Goal: Use online tool/utility: Utilize a website feature to perform a specific function

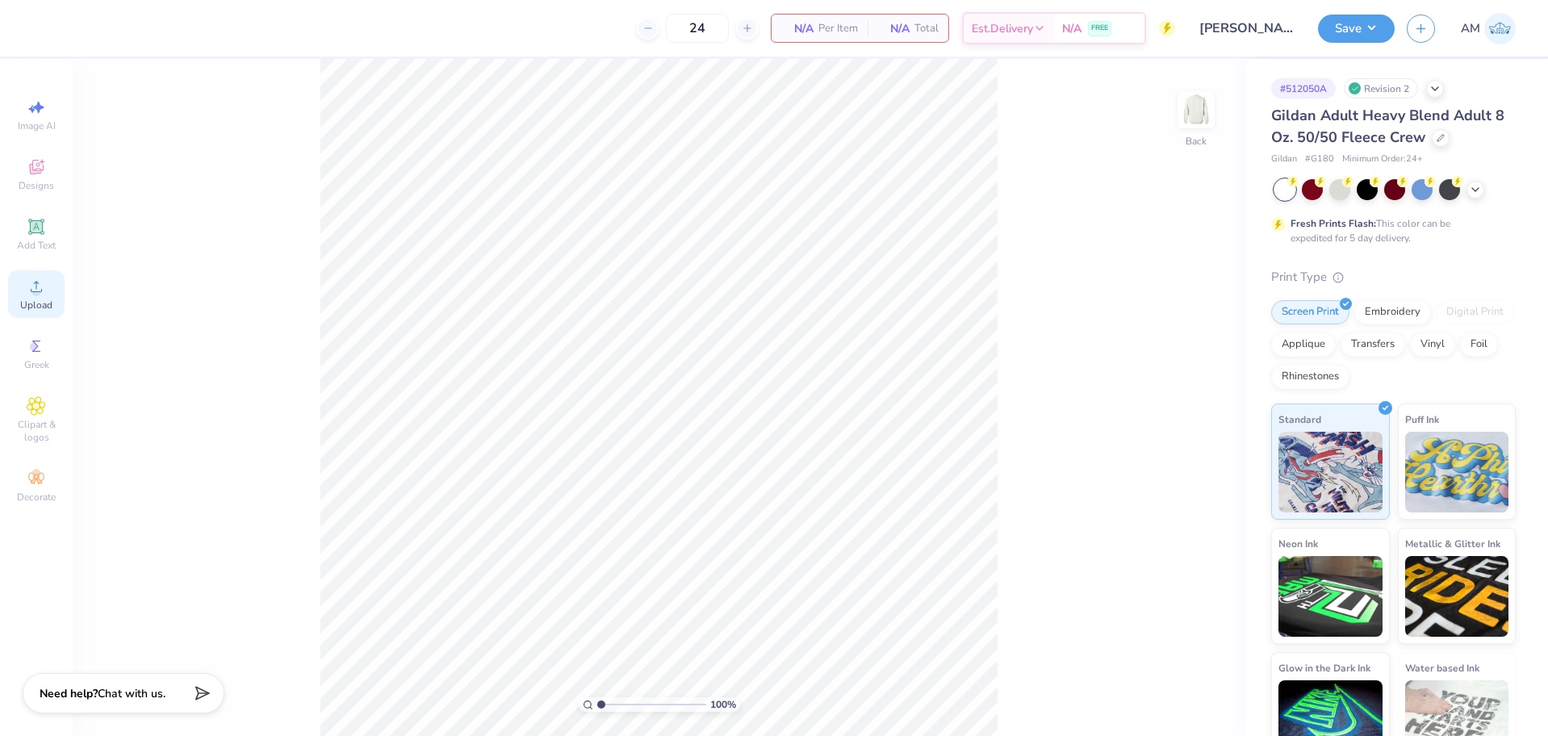
click at [40, 302] on span "Upload" at bounding box center [36, 305] width 32 height 13
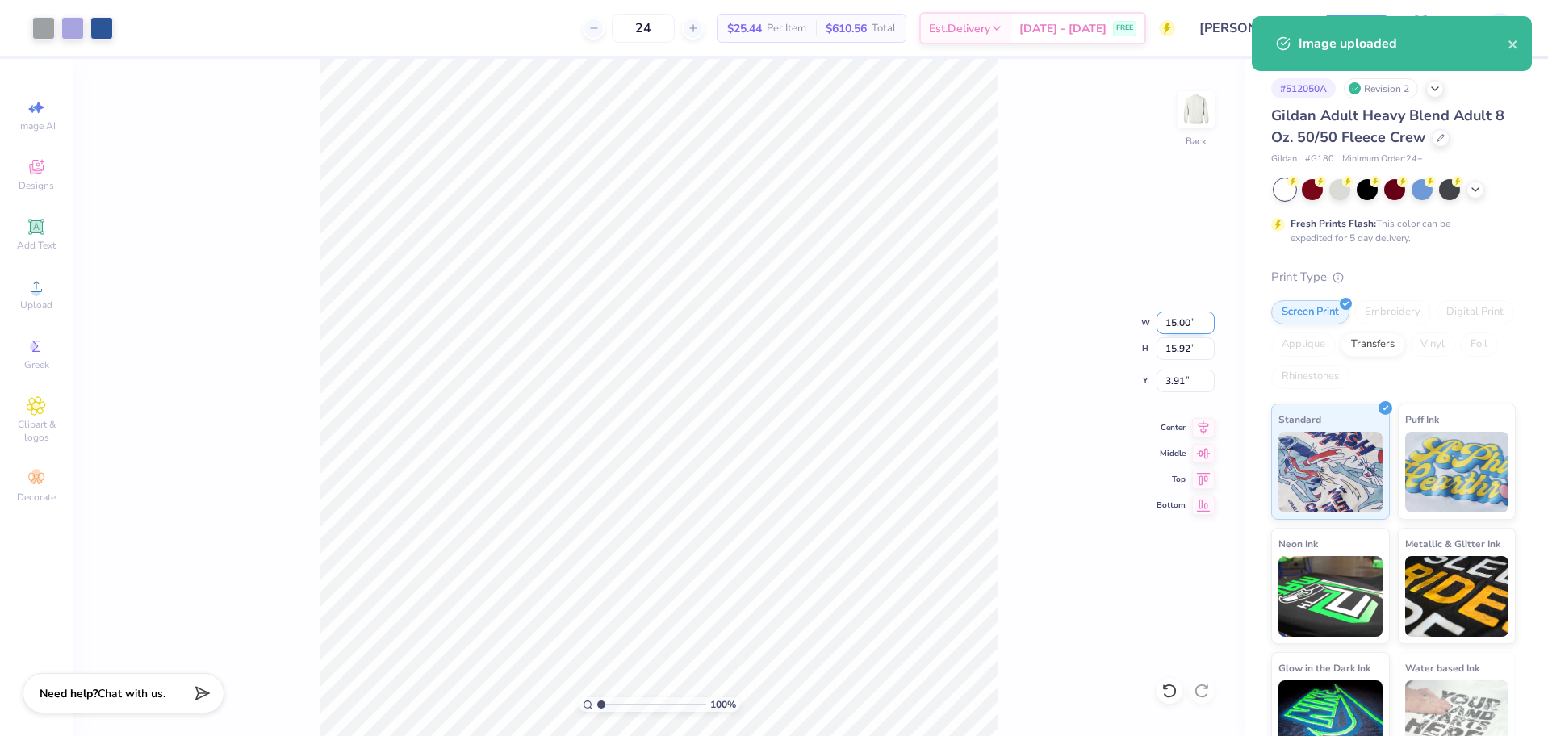
click at [1182, 321] on input "15.00" at bounding box center [1186, 323] width 58 height 23
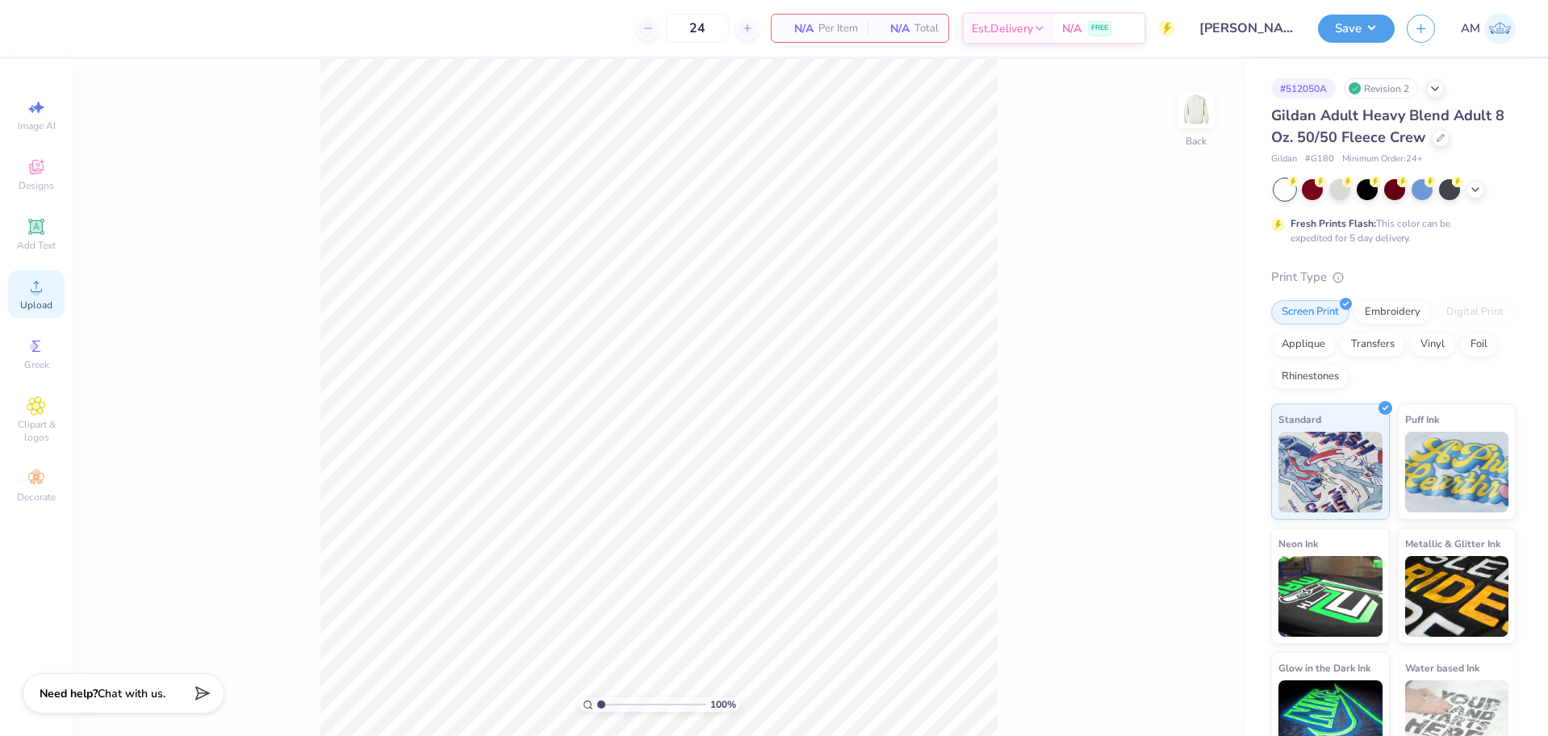
click at [38, 279] on icon at bounding box center [36, 286] width 19 height 19
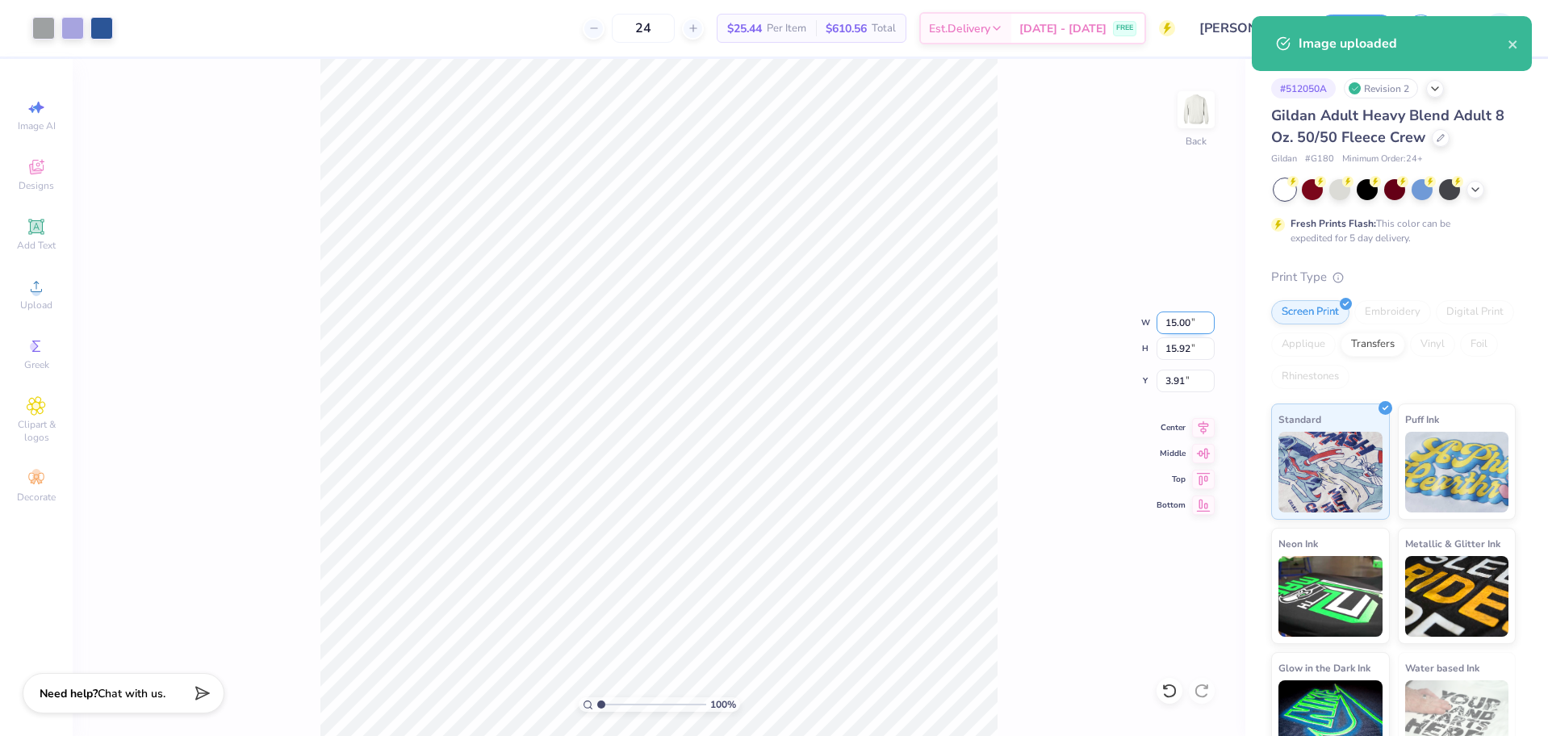
click at [1178, 322] on input "15.00" at bounding box center [1186, 323] width 58 height 23
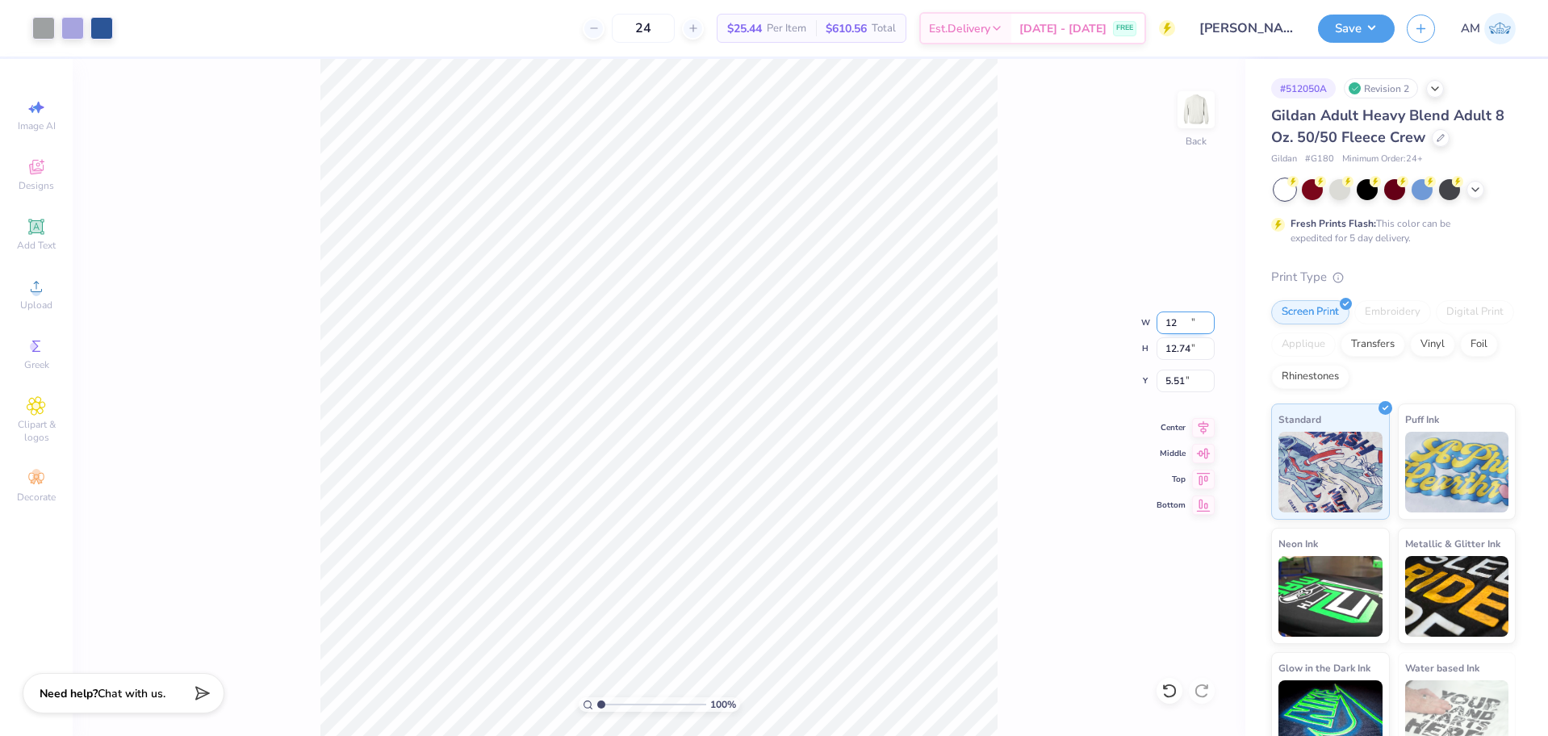
type input "12.00"
type input "12.74"
click at [1205, 425] on icon at bounding box center [1204, 426] width 10 height 14
click at [1169, 379] on input "5.51" at bounding box center [1186, 381] width 58 height 23
type input "3.00"
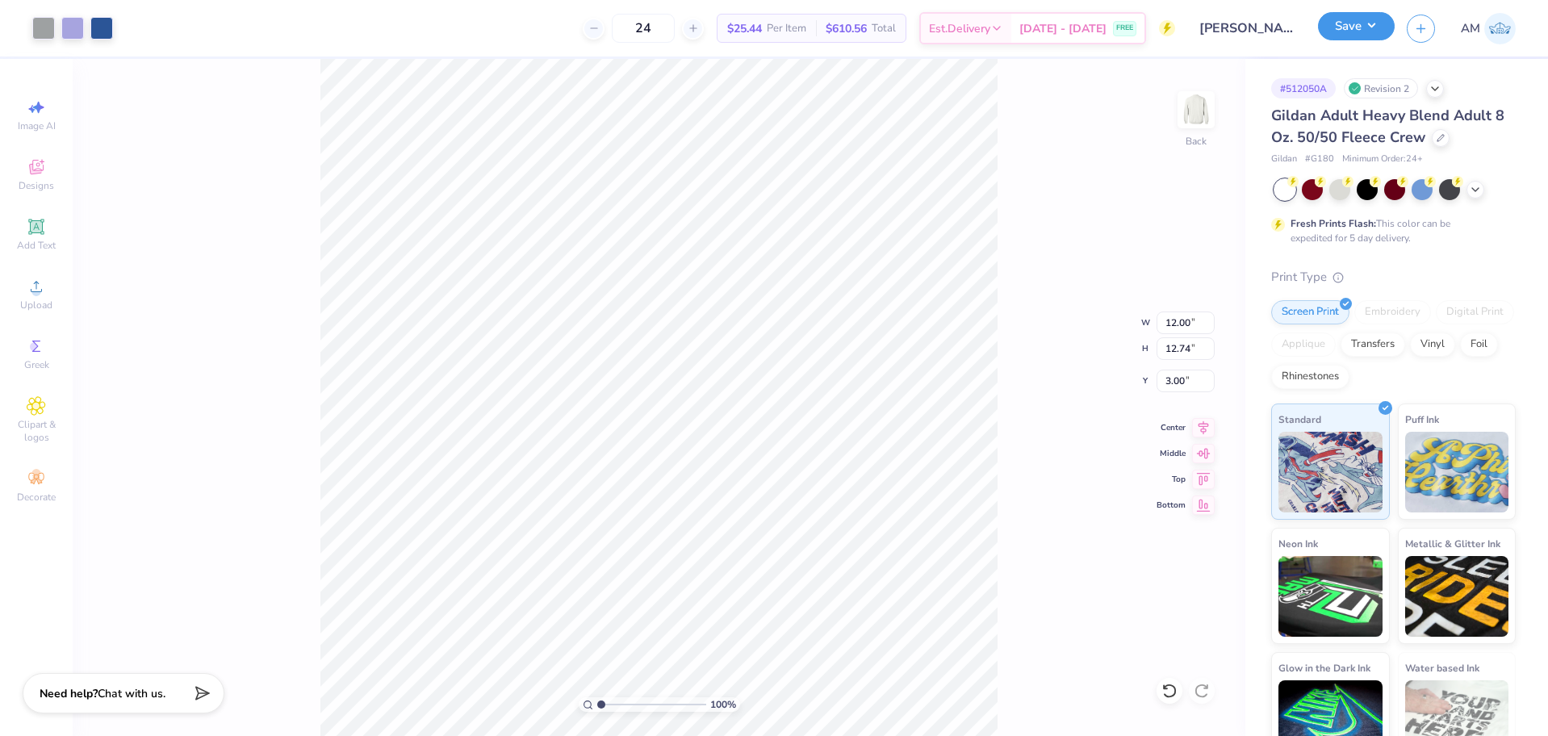
click at [1361, 29] on button "Save" at bounding box center [1356, 26] width 77 height 28
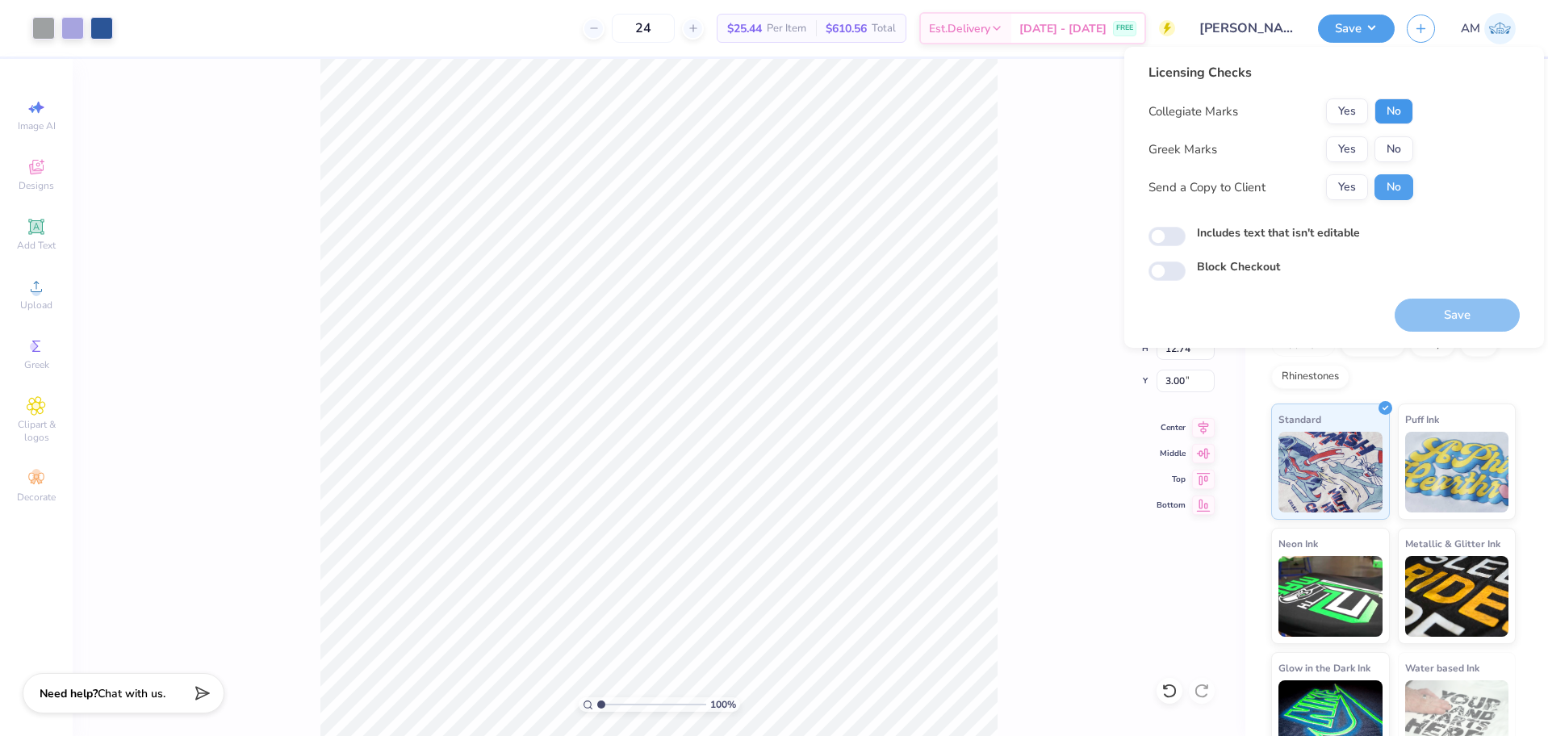
click at [1390, 117] on button "No" at bounding box center [1393, 111] width 39 height 26
click at [1393, 143] on button "No" at bounding box center [1393, 149] width 39 height 26
click at [1346, 178] on button "Yes" at bounding box center [1347, 187] width 42 height 26
click at [1174, 227] on input "Includes text that isn't editable" at bounding box center [1166, 236] width 37 height 19
checkbox input "true"
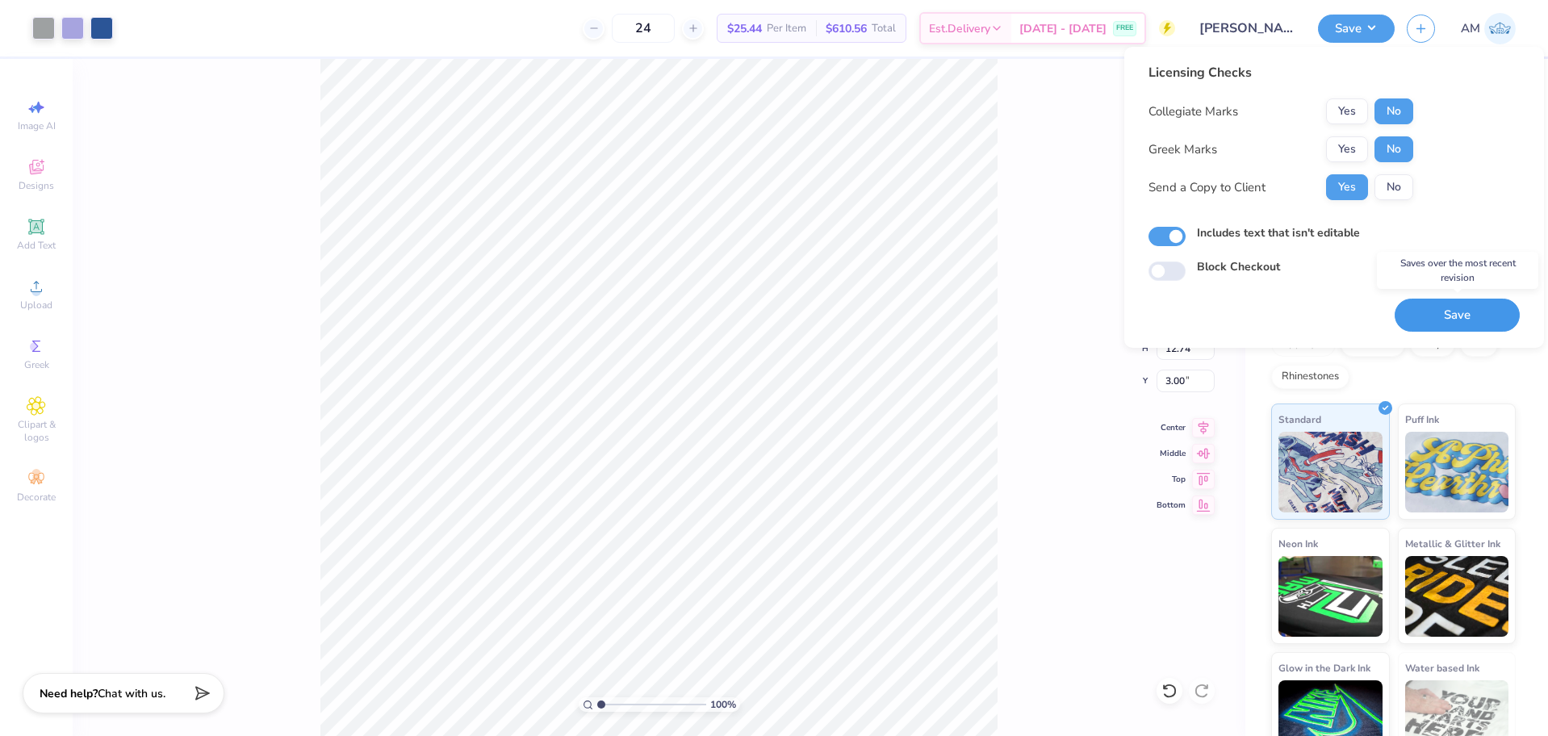
click at [1456, 324] on button "Save" at bounding box center [1457, 315] width 125 height 33
